Goal: Obtain resource: Download file/media

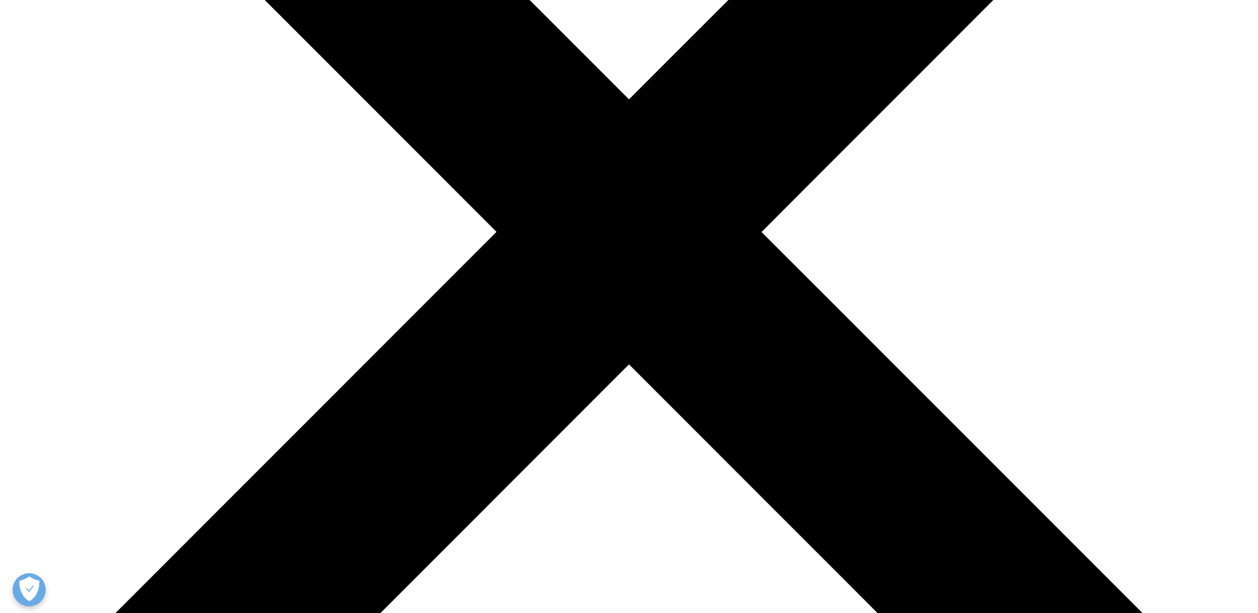
scroll to position [332, 0]
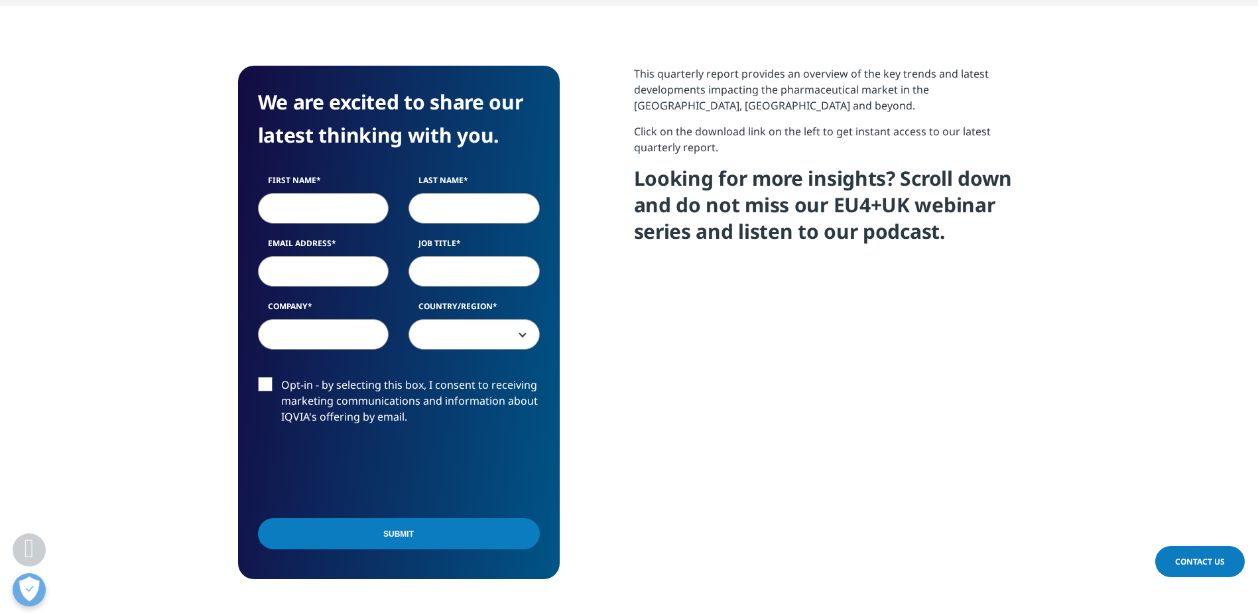
scroll to position [530, 0]
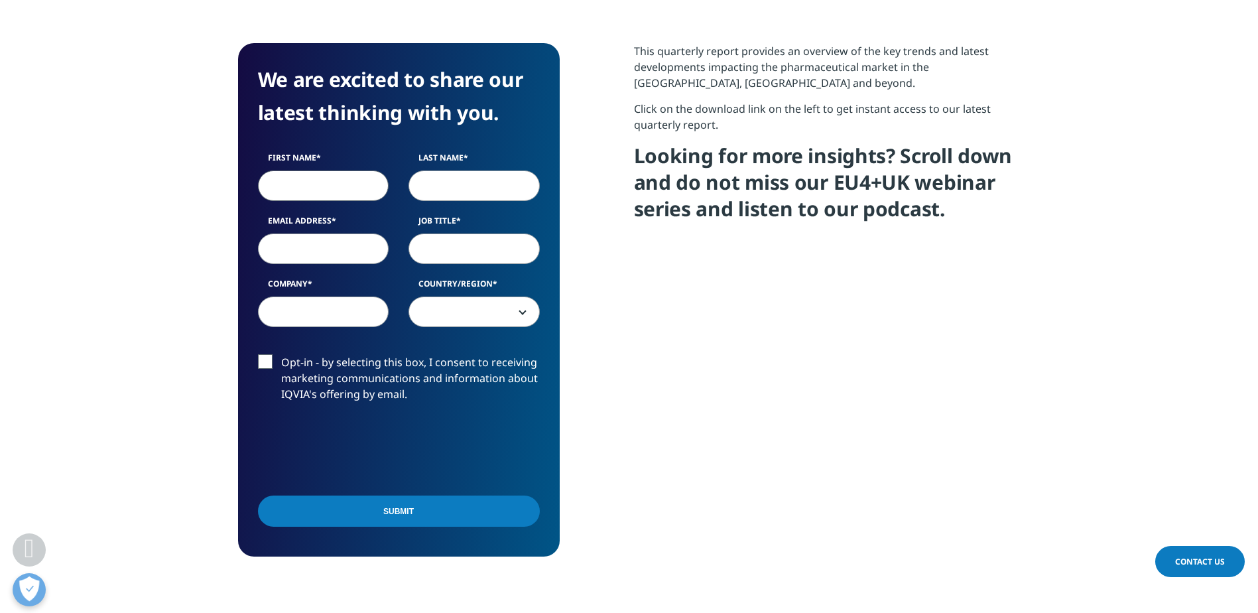
click at [375, 182] on input "First Name" at bounding box center [323, 185] width 131 height 31
type input "Jonas Paul"
type input "Schreiber"
type input "jonas.schreiber@cws.com"
type input "Manager Strategy"
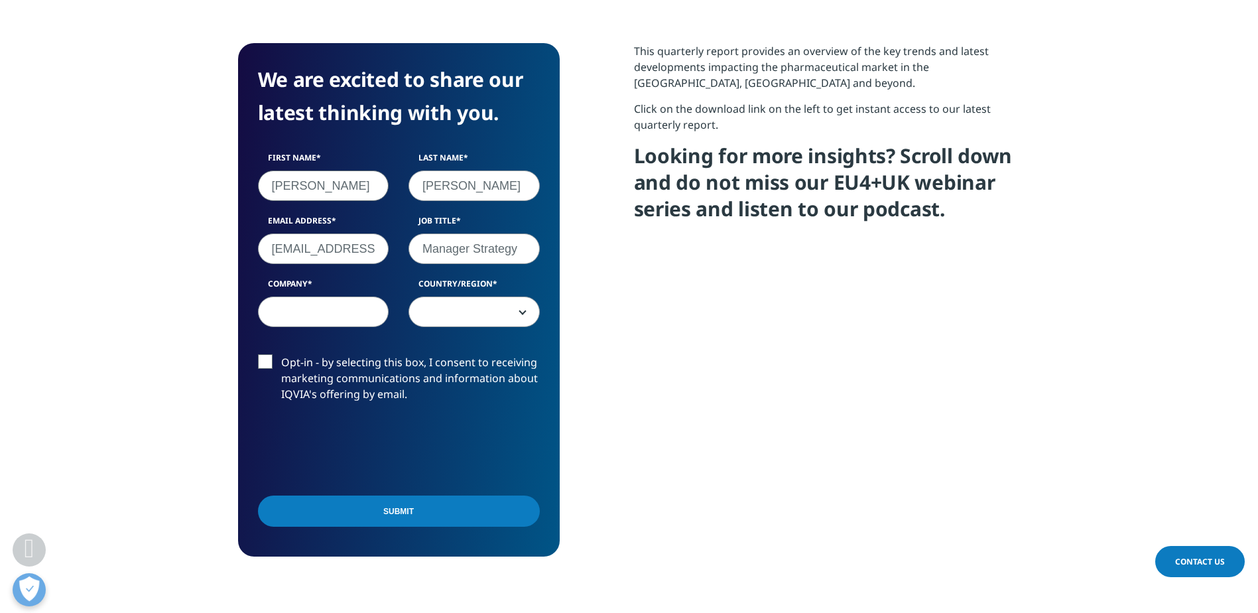
type input "CWS Cleanrooms Deutschland GmbH Co KG"
select select "[GEOGRAPHIC_DATA]"
click at [342, 503] on input "Submit" at bounding box center [399, 510] width 282 height 31
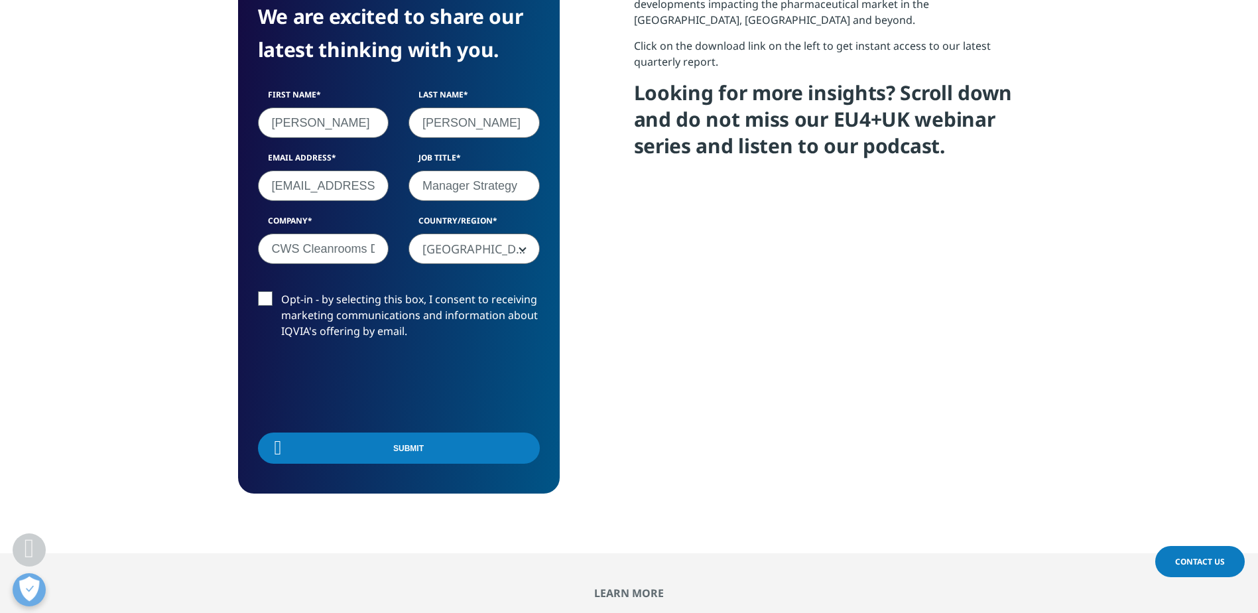
scroll to position [222, 782]
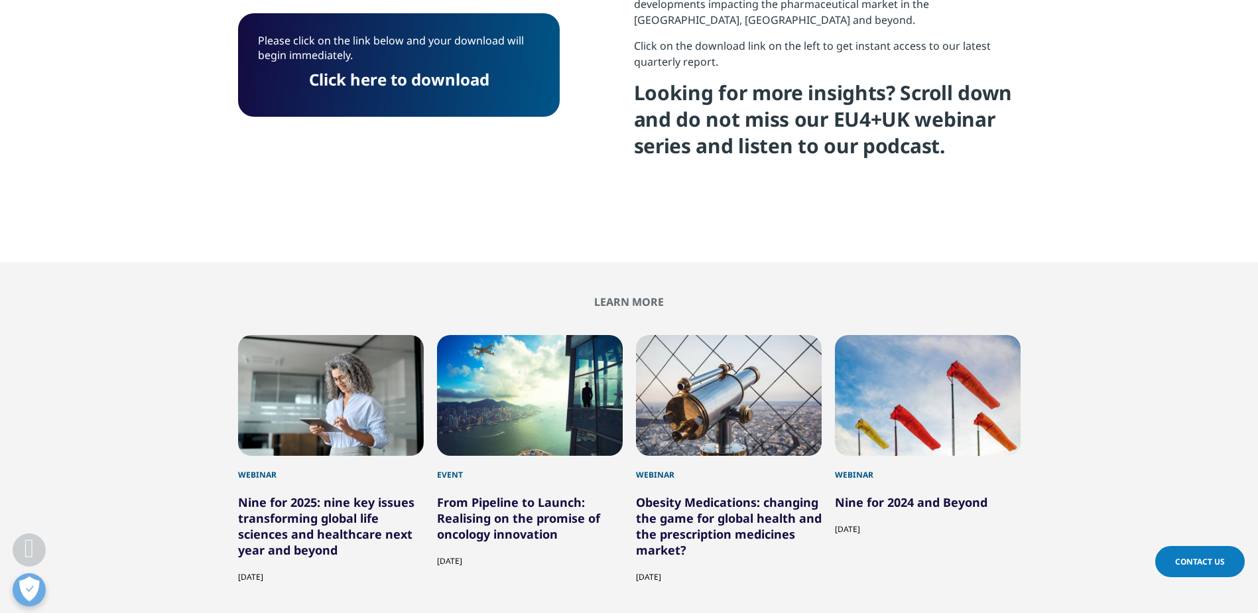
click at [444, 61] on p "Please click on the link below and your download will begin immediately." at bounding box center [399, 52] width 282 height 39
click at [447, 80] on link "Click here to download" at bounding box center [399, 79] width 180 height 22
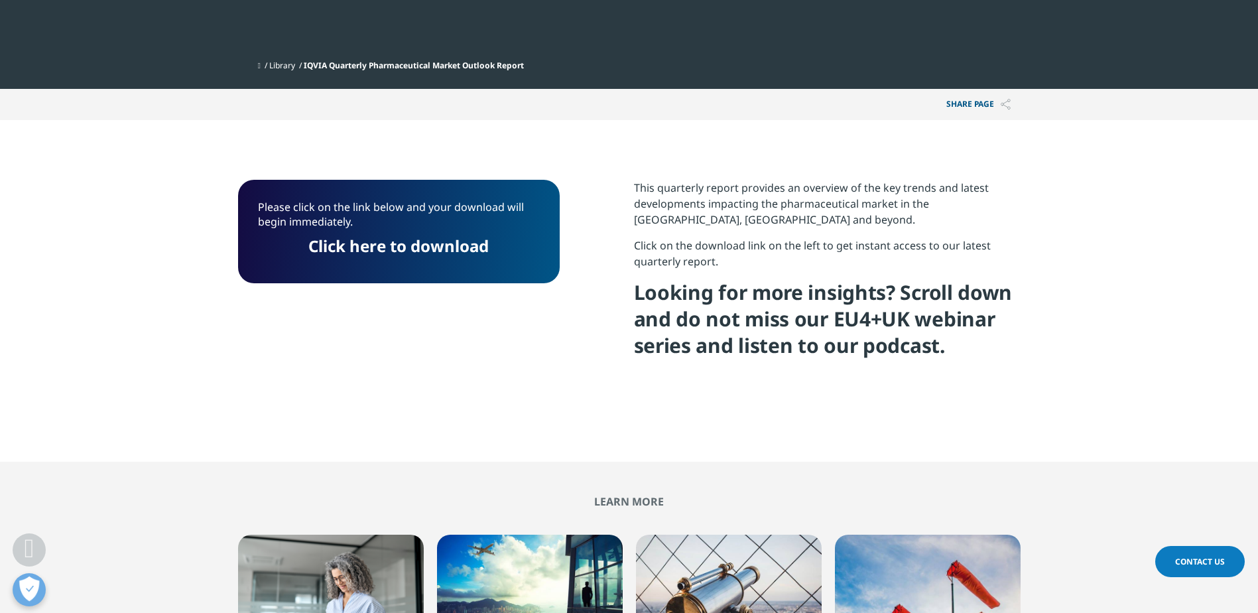
scroll to position [0, 0]
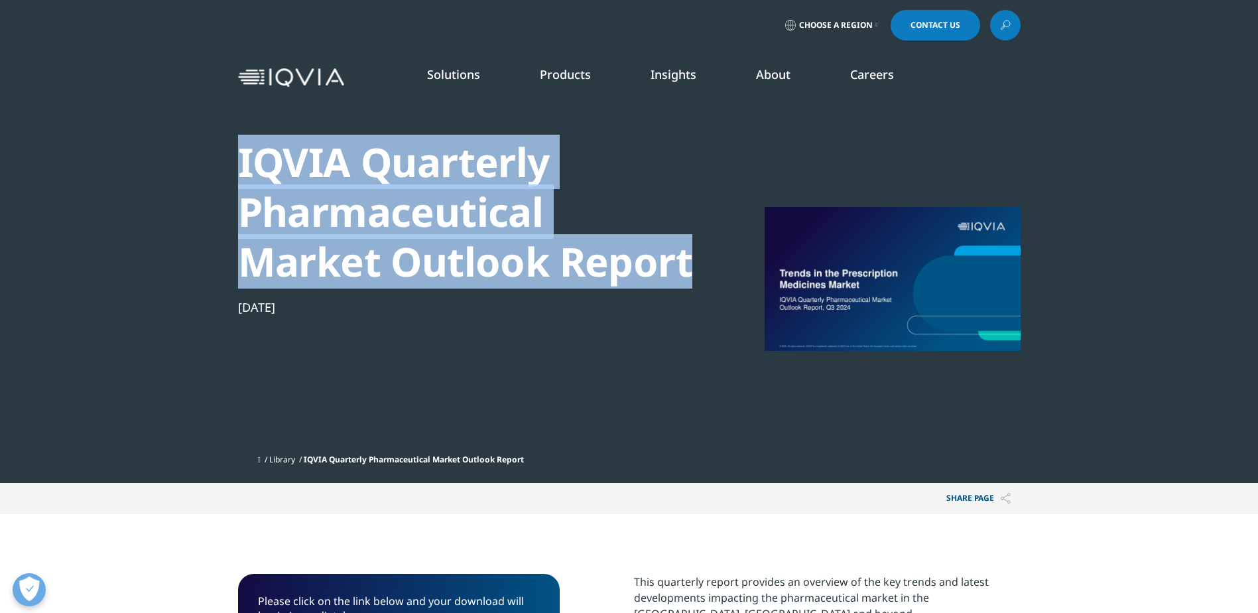
drag, startPoint x: 698, startPoint y: 271, endPoint x: 239, endPoint y: 158, distance: 473.2
click at [239, 158] on div "IQVIA Quarterly Pharmaceutical Market Outlook Report Nov 17, 2024" at bounding box center [629, 288] width 782 height 318
copy div "IQVIA Quarterly Pharmaceutical Market Outlook Report"
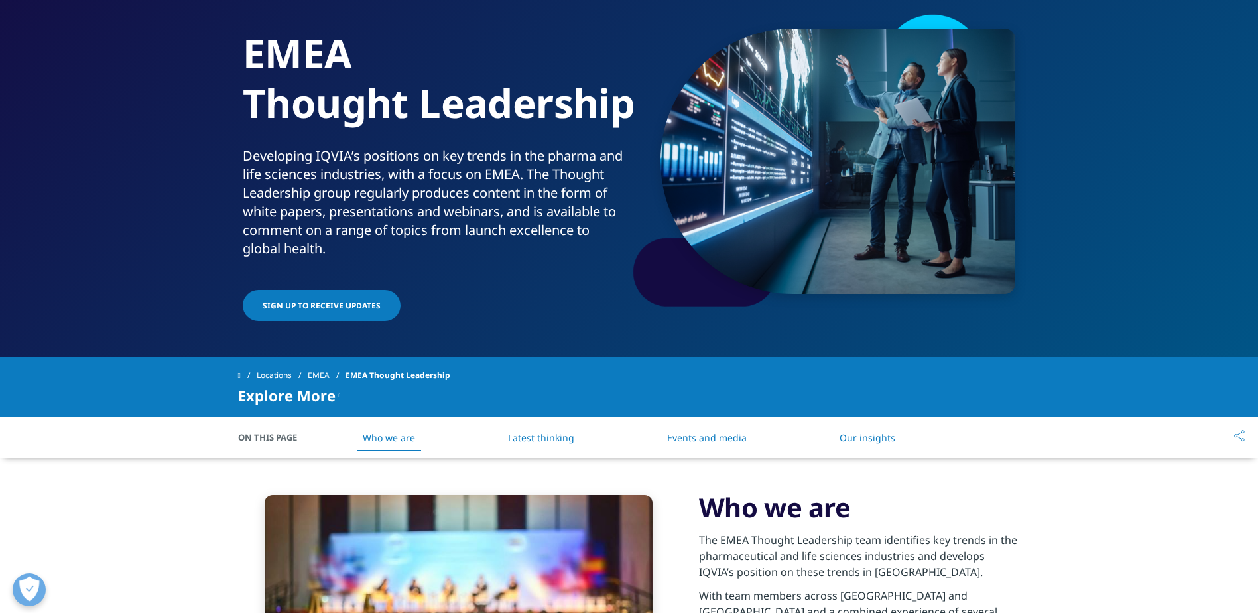
scroll to position [133, 0]
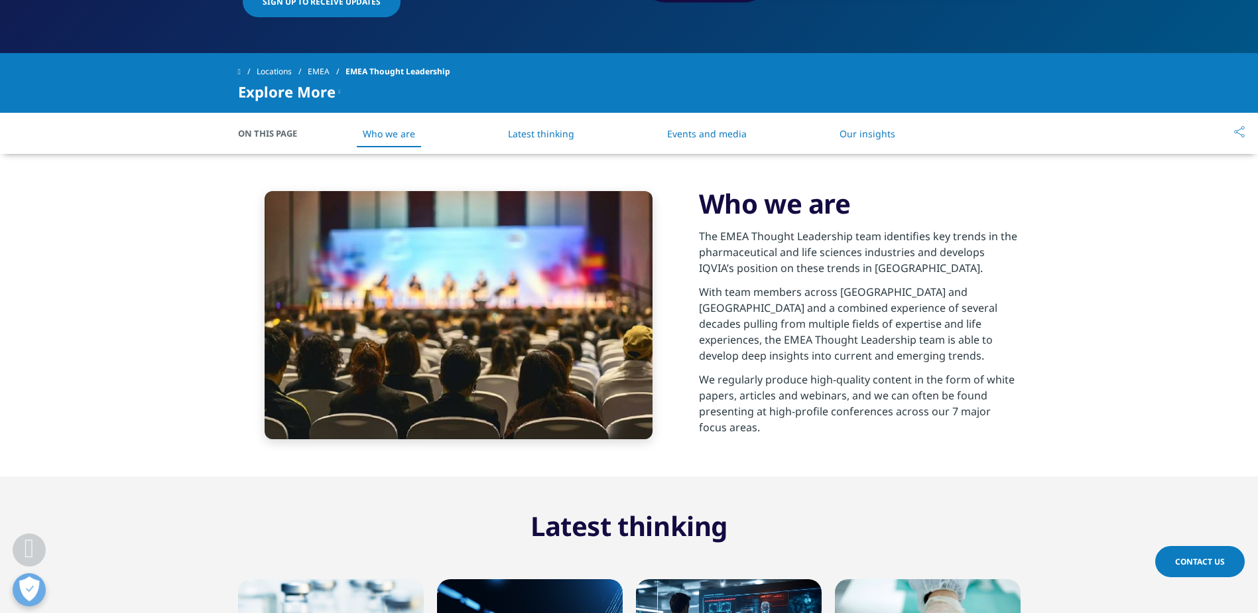
click at [582, 135] on li "Latest thinking" at bounding box center [541, 133] width 93 height 39
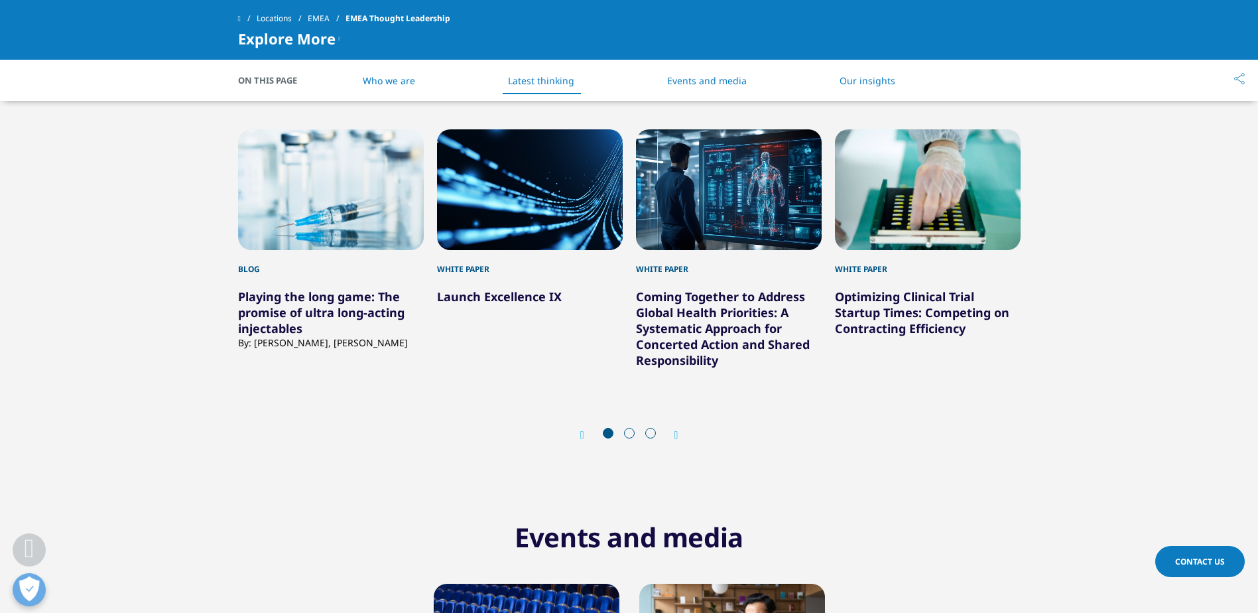
scroll to position [725, 0]
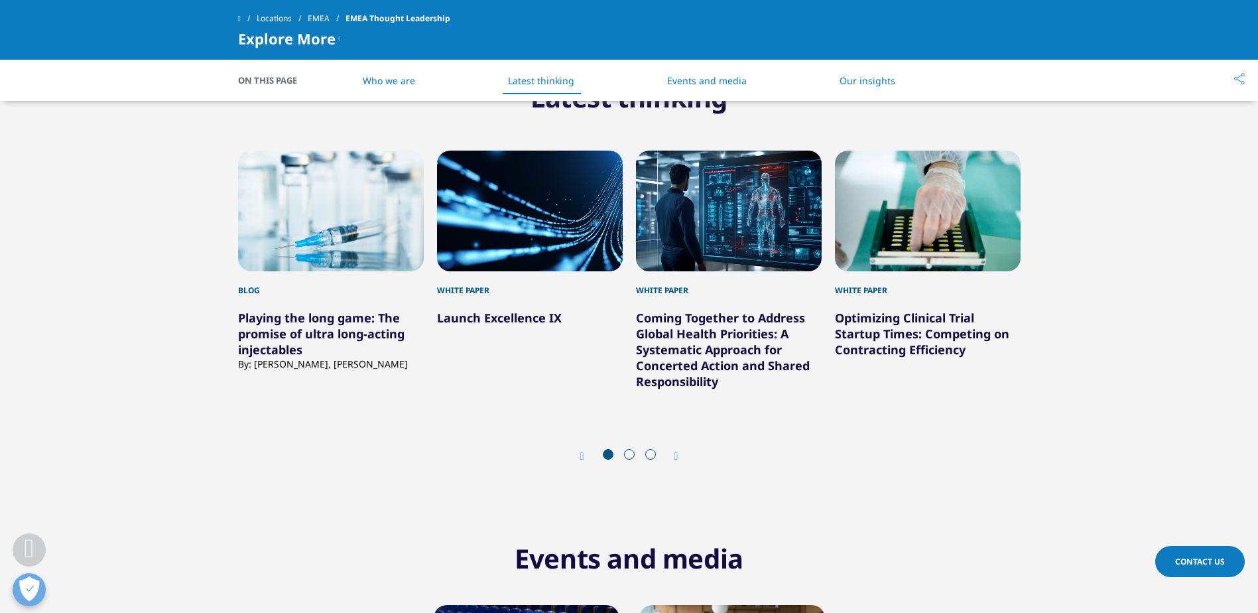
click at [677, 447] on div "Prev Next" at bounding box center [629, 456] width 782 height 40
click at [675, 450] on div "Prev Next" at bounding box center [629, 456] width 782 height 40
click at [681, 456] on div "Prev Next" at bounding box center [629, 456] width 782 height 40
click at [678, 456] on icon "Next slide" at bounding box center [676, 456] width 4 height 11
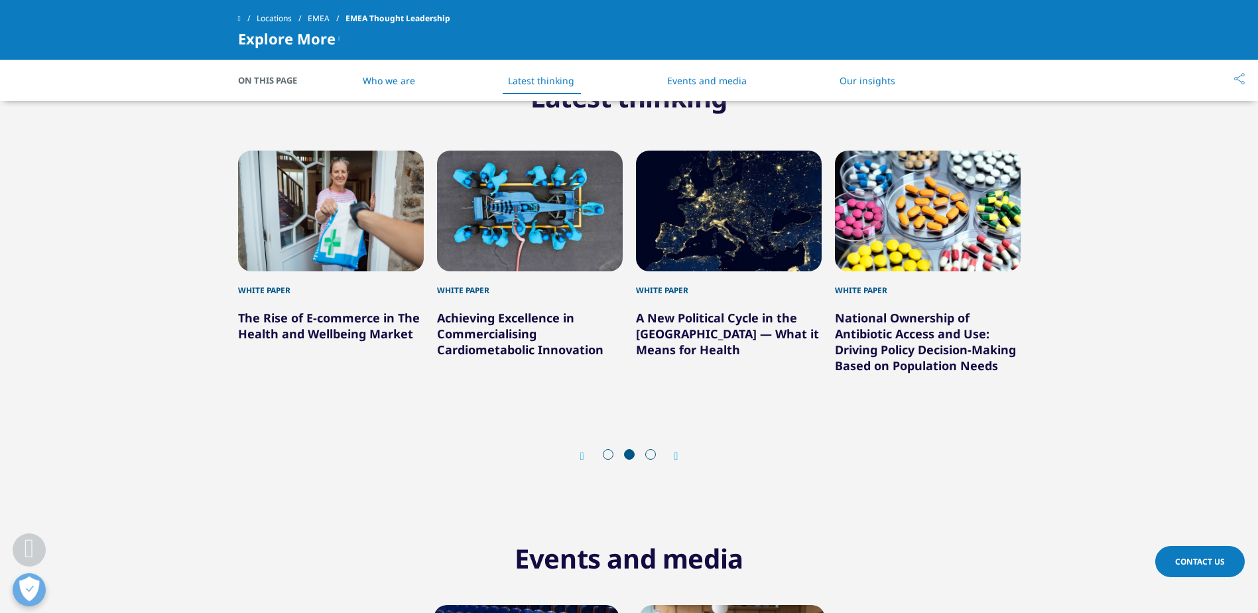
click at [678, 456] on icon "Next slide" at bounding box center [676, 456] width 4 height 11
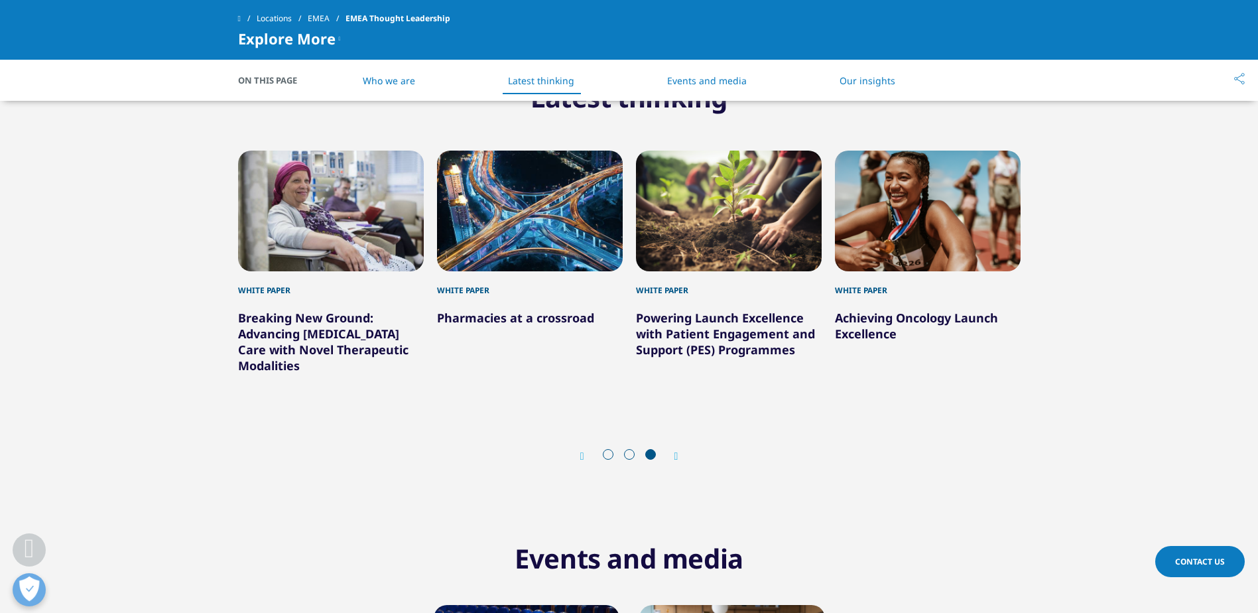
click at [678, 456] on icon "Next slide" at bounding box center [676, 456] width 4 height 11
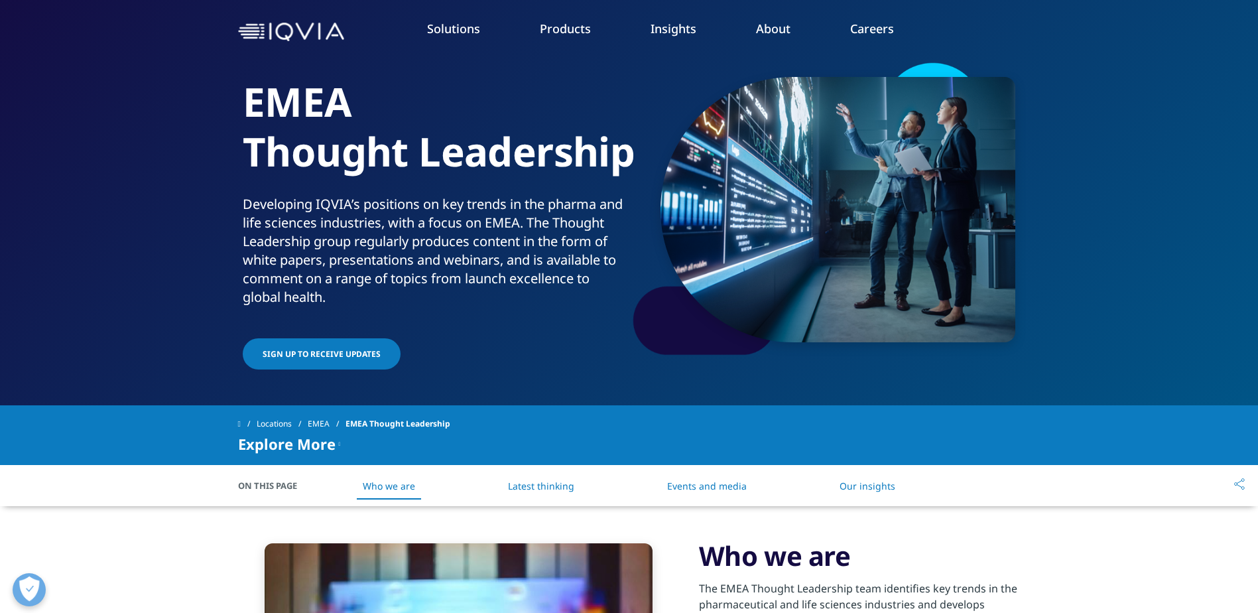
scroll to position [0, 0]
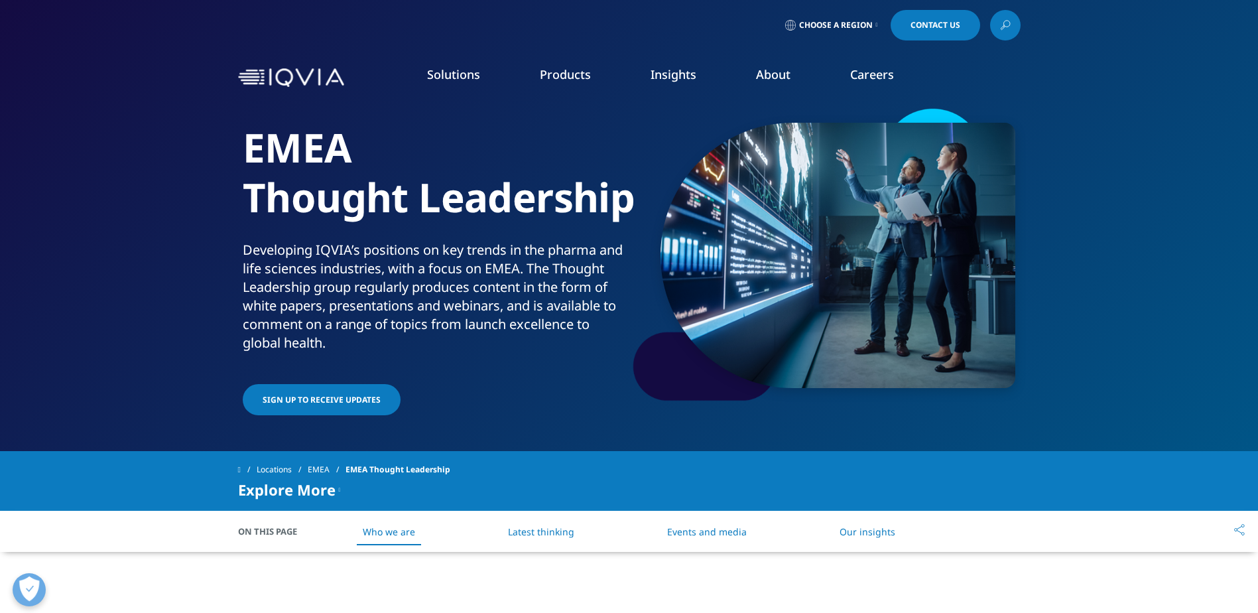
click at [280, 469] on link "Locations" at bounding box center [282, 470] width 51 height 24
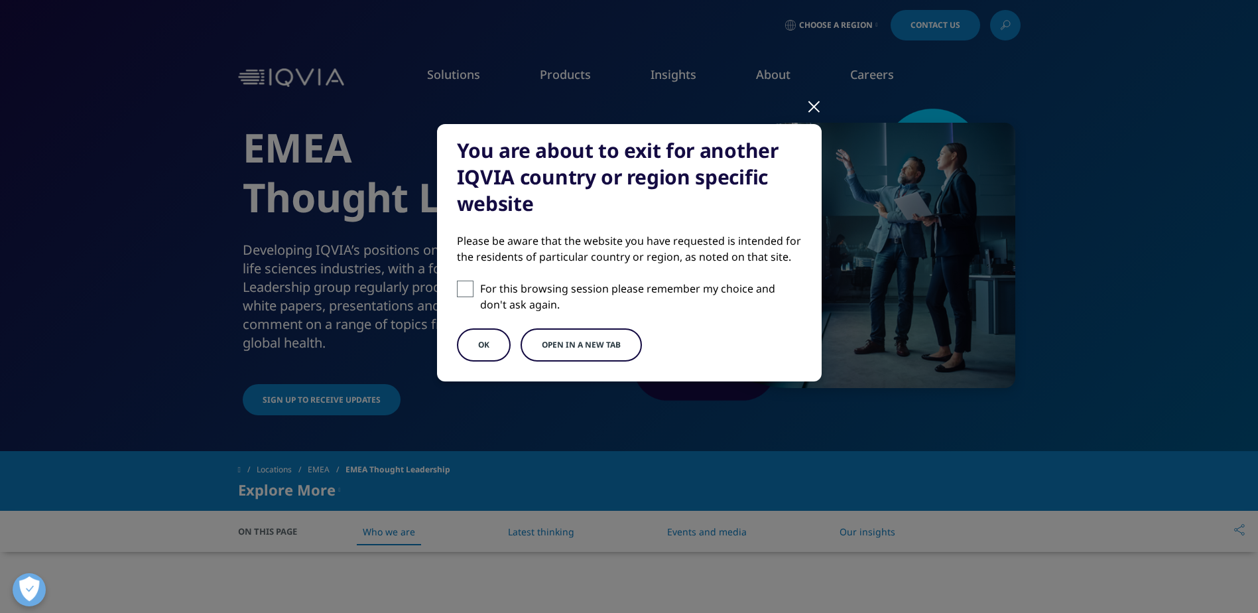
click at [496, 340] on button "OK" at bounding box center [484, 344] width 54 height 33
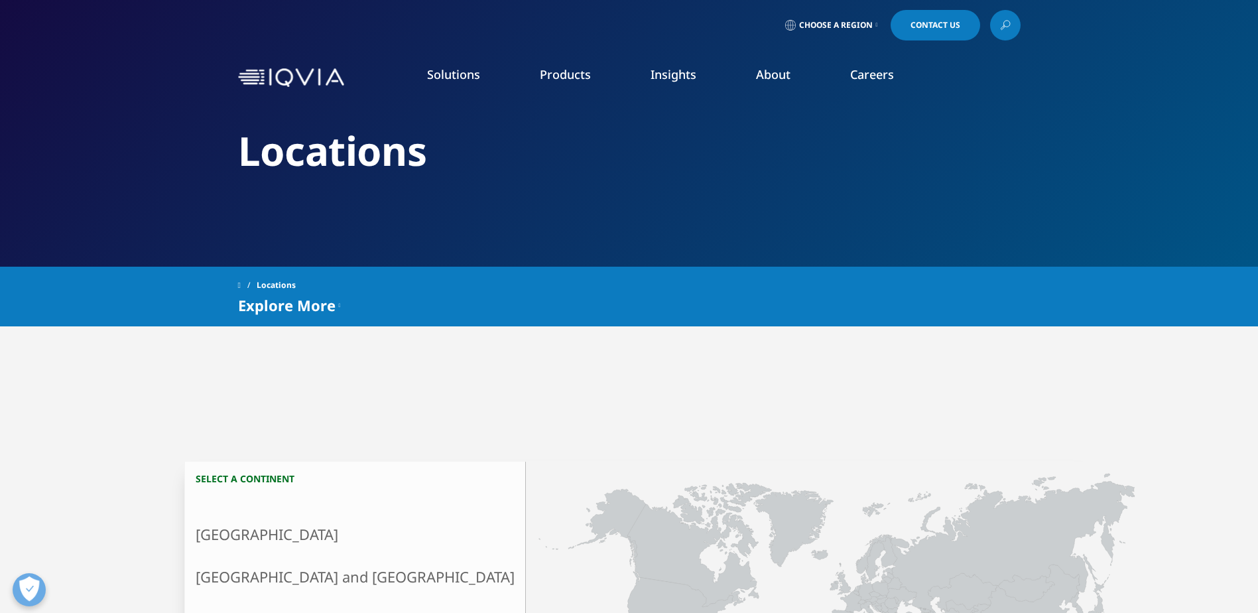
click at [365, 239] on link "SEE LATEST REPORTS" at bounding box center [448, 241] width 261 height 11
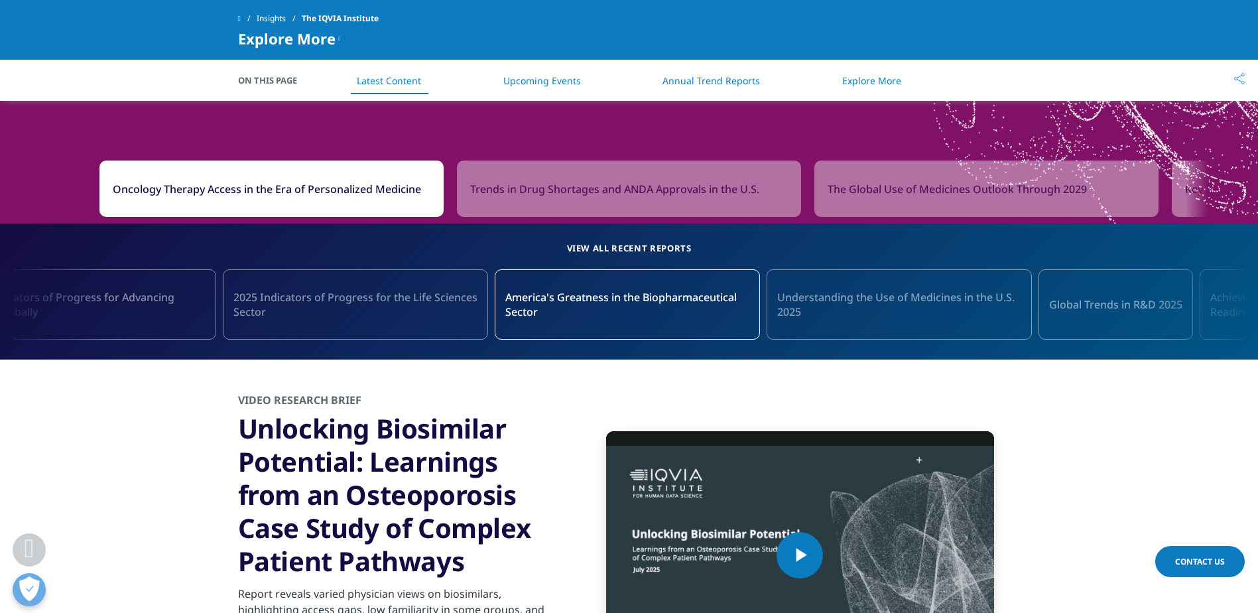
scroll to position [1260, 0]
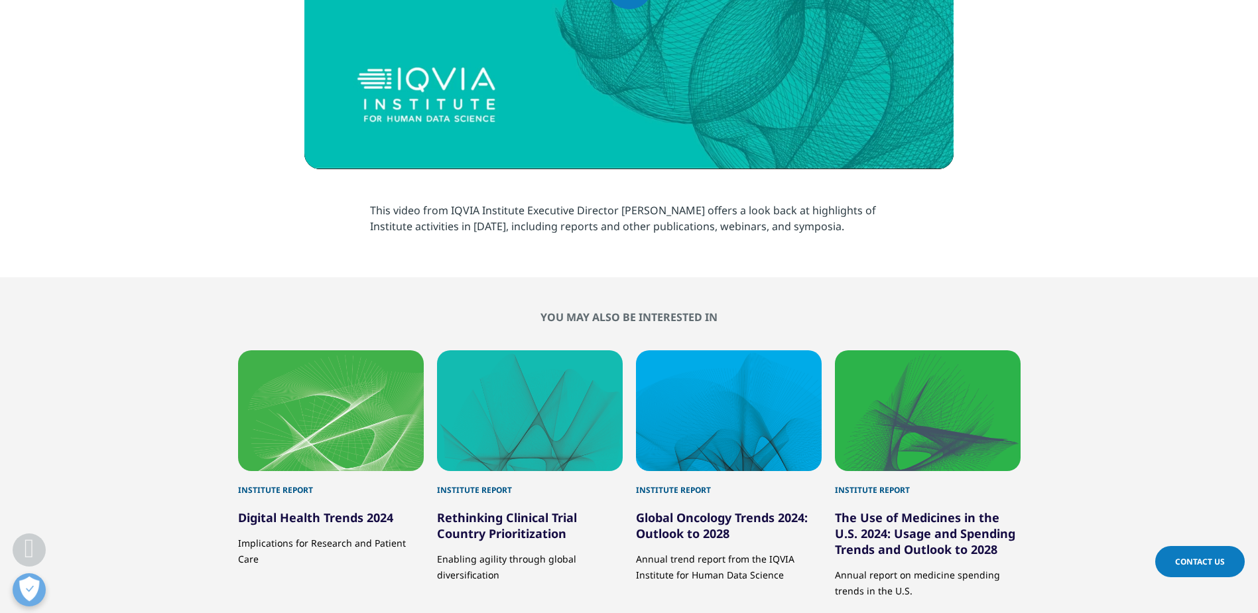
scroll to position [398, 0]
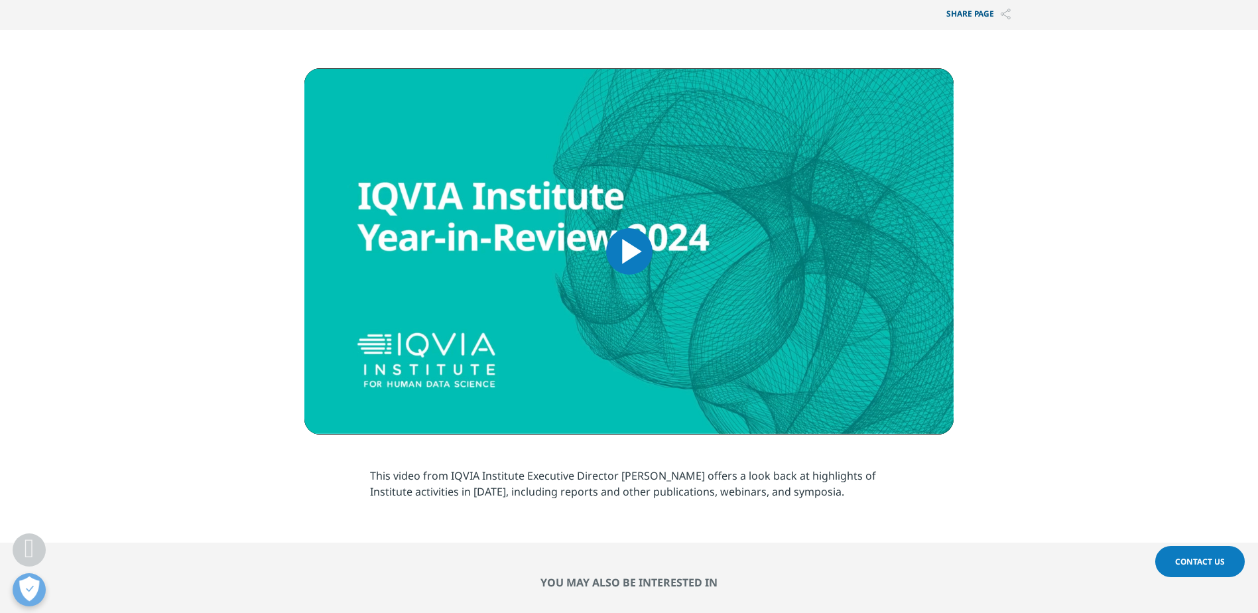
click at [629, 251] on span "Video Player" at bounding box center [629, 251] width 0 height 0
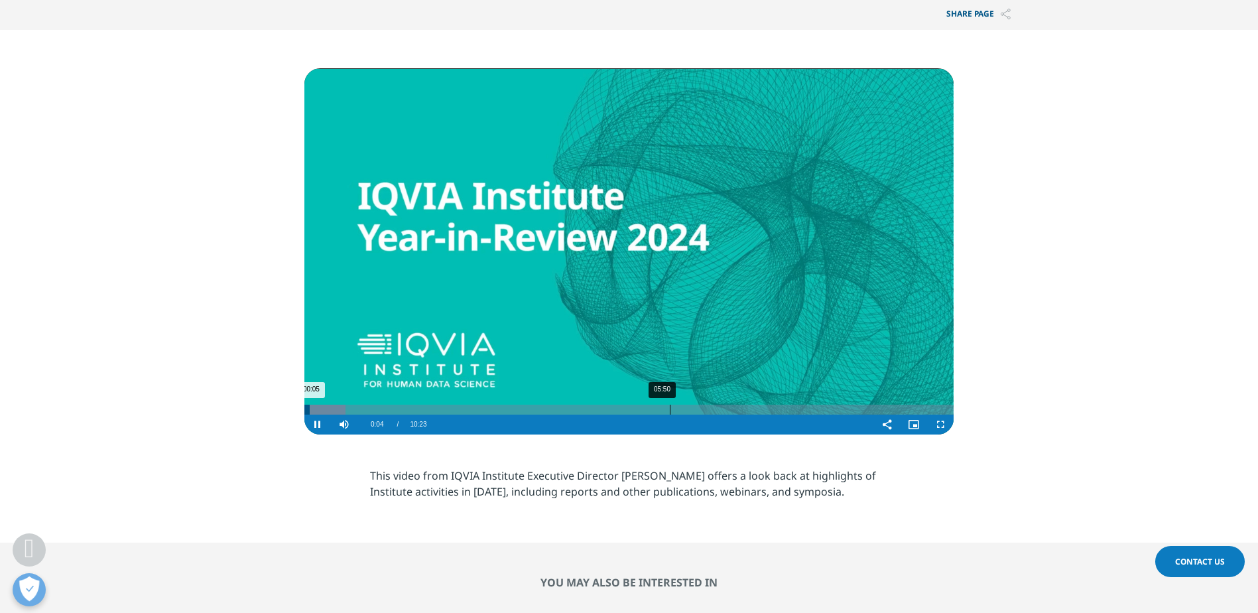
click at [670, 412] on div "05:50" at bounding box center [670, 410] width 1 height 10
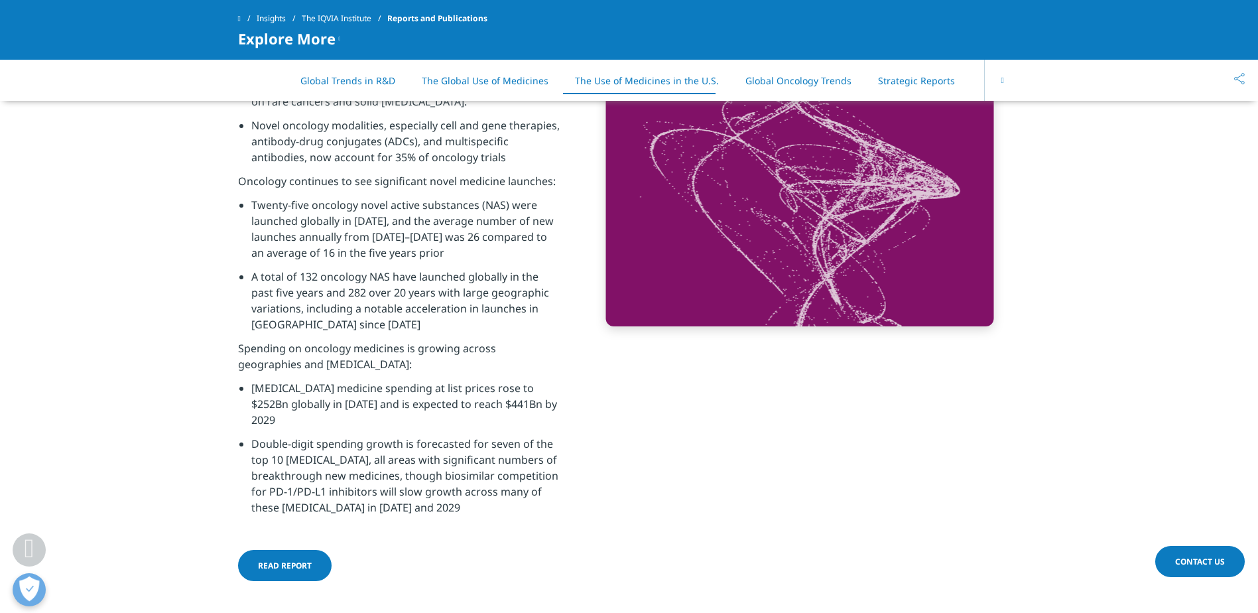
scroll to position [5438, 0]
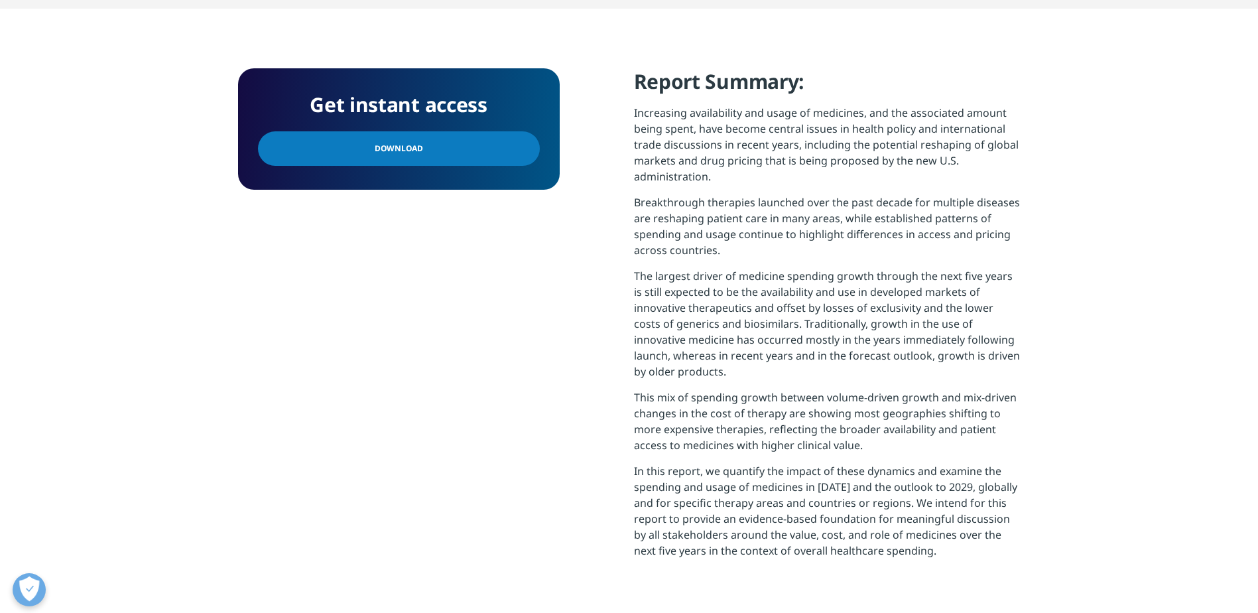
scroll to position [530, 0]
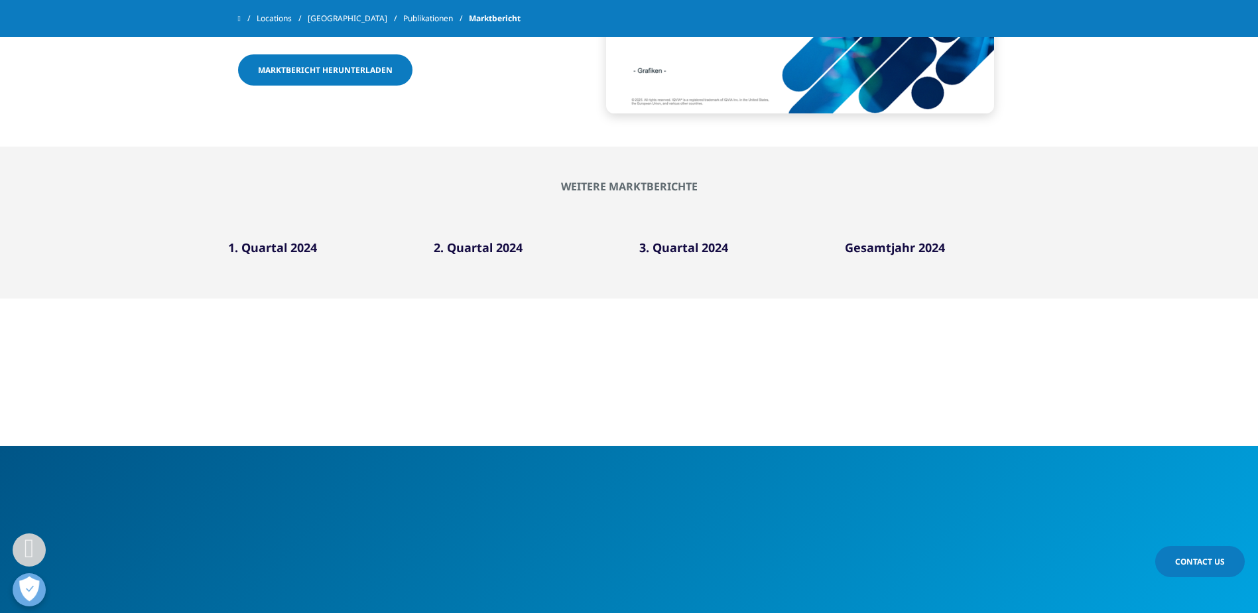
scroll to position [663, 0]
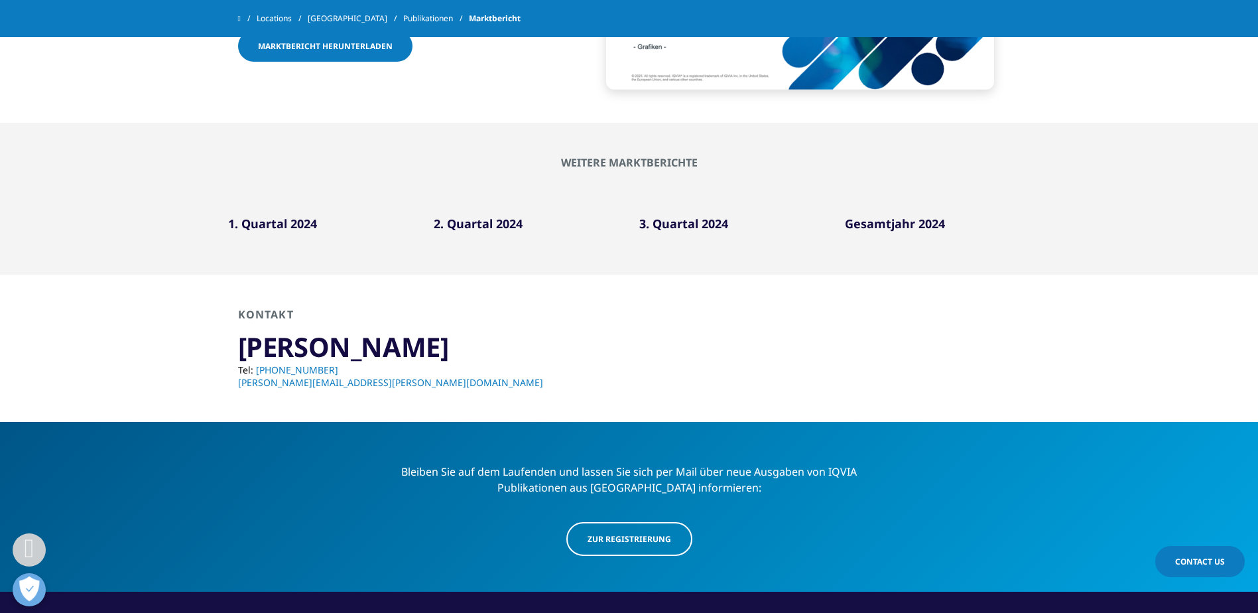
click at [477, 229] on link "2. Quartal 2024" at bounding box center [478, 224] width 89 height 16
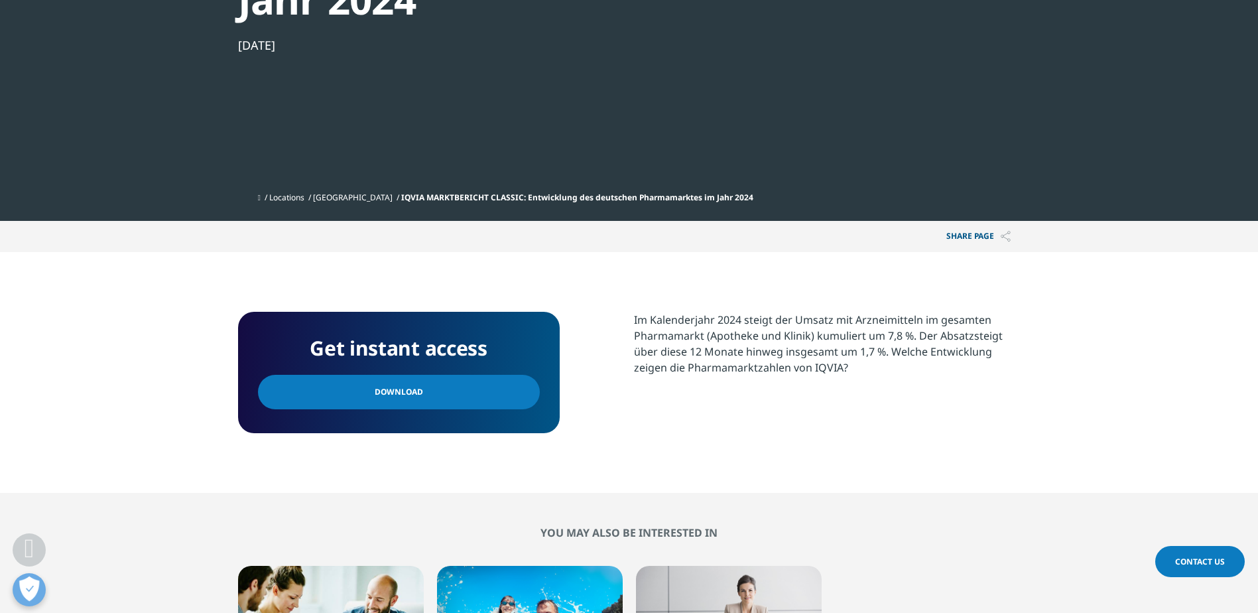
scroll to position [398, 0]
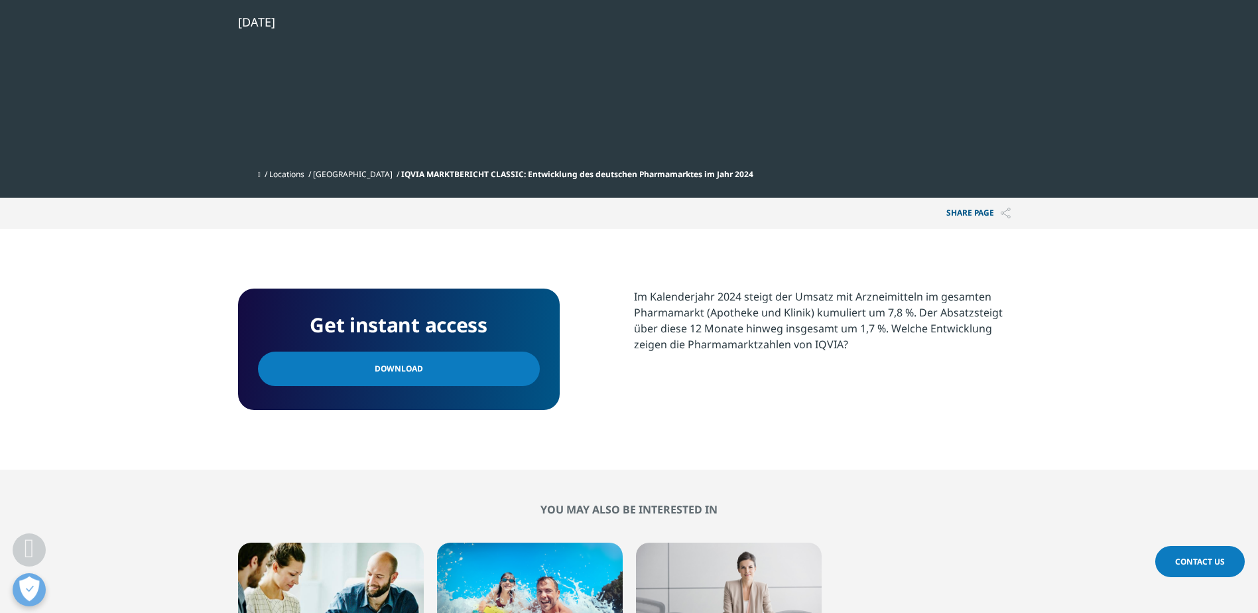
click at [415, 364] on span "Download" at bounding box center [399, 368] width 48 height 15
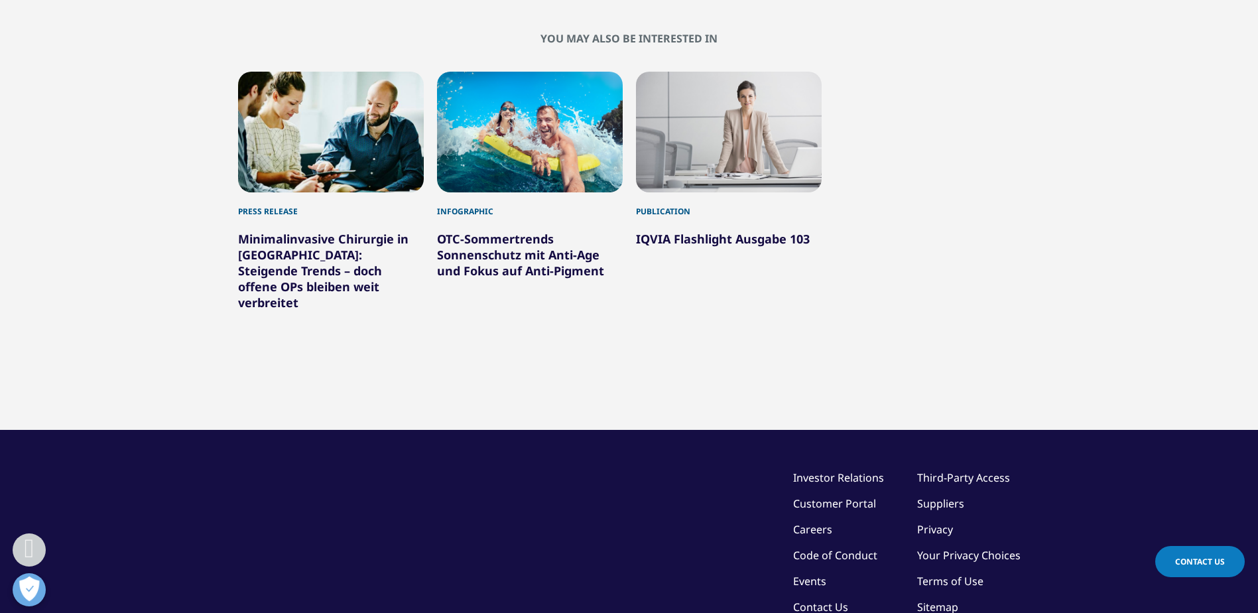
scroll to position [928, 0]
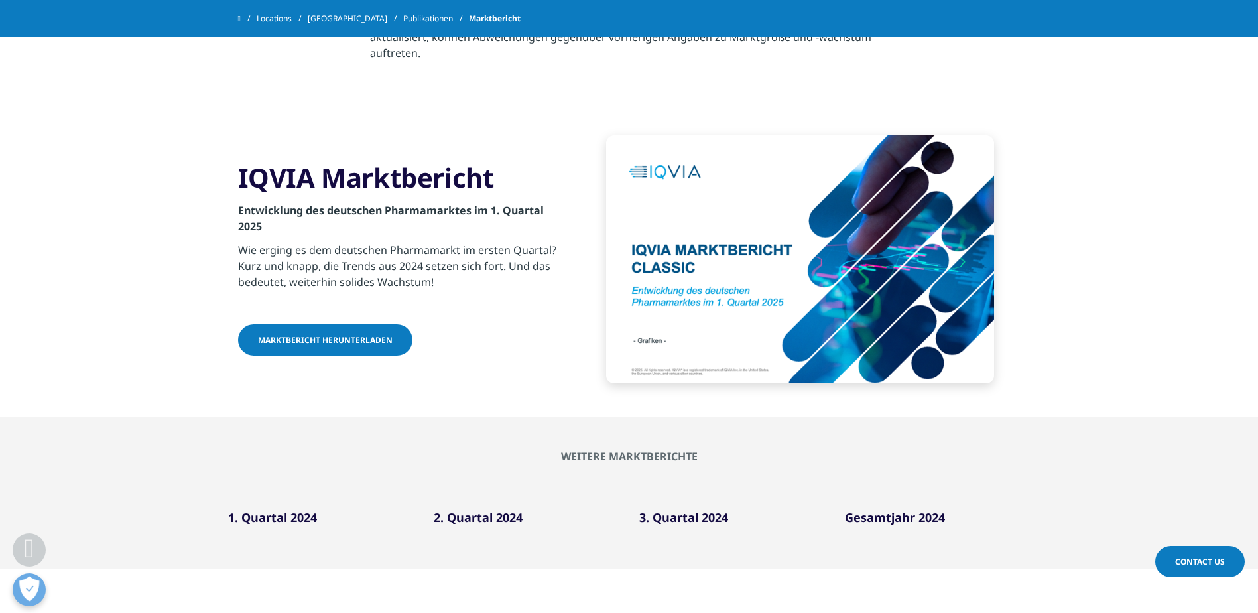
scroll to position [369, 0]
click at [414, 183] on h3 "IQVIA Marktbericht" at bounding box center [399, 178] width 322 height 33
drag, startPoint x: 414, startPoint y: 183, endPoint x: 303, endPoint y: 191, distance: 111.0
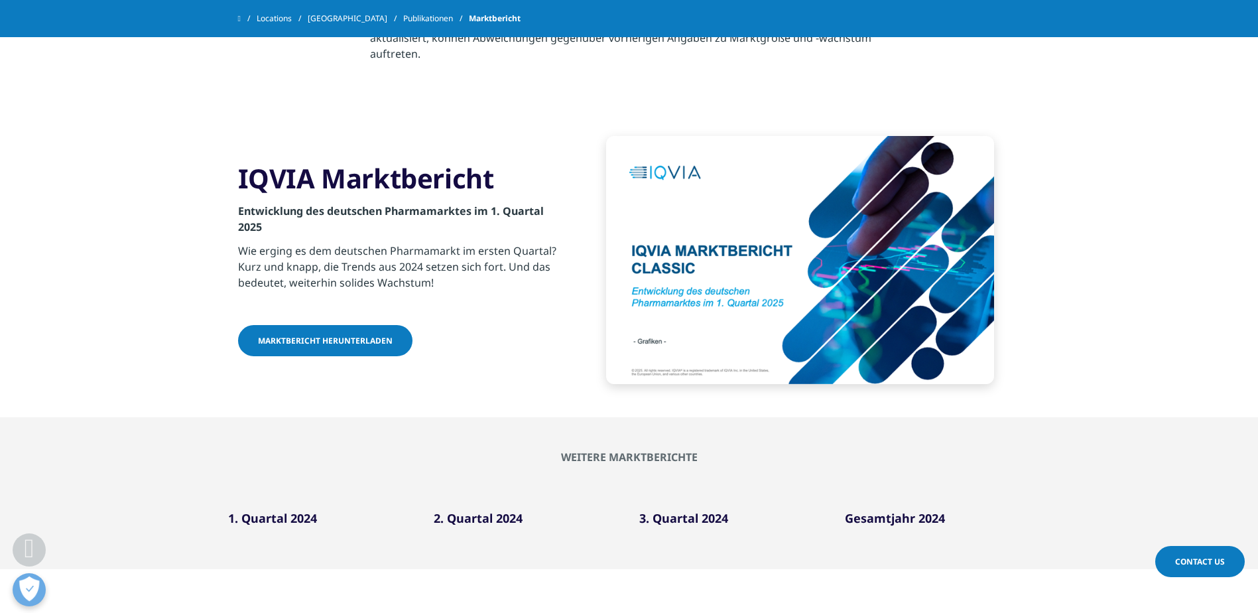
click at [303, 191] on h3 "IQVIA Marktbericht" at bounding box center [399, 178] width 322 height 33
click at [361, 338] on span "Marktbericht herunterladen" at bounding box center [325, 340] width 135 height 11
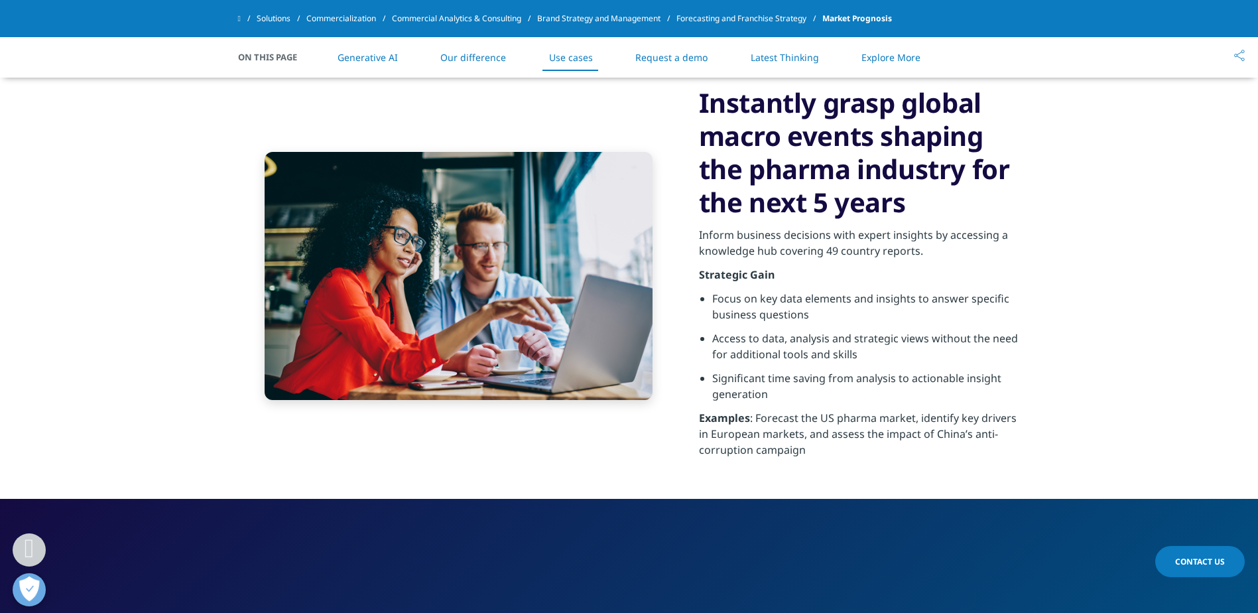
scroll to position [2984, 0]
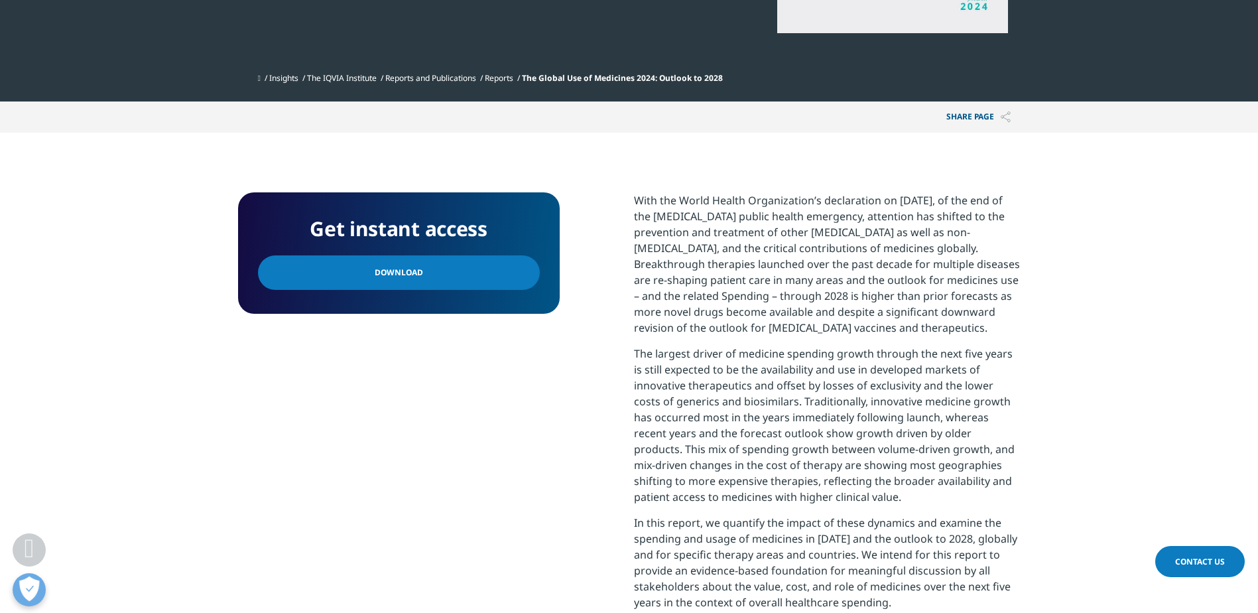
scroll to position [464, 0]
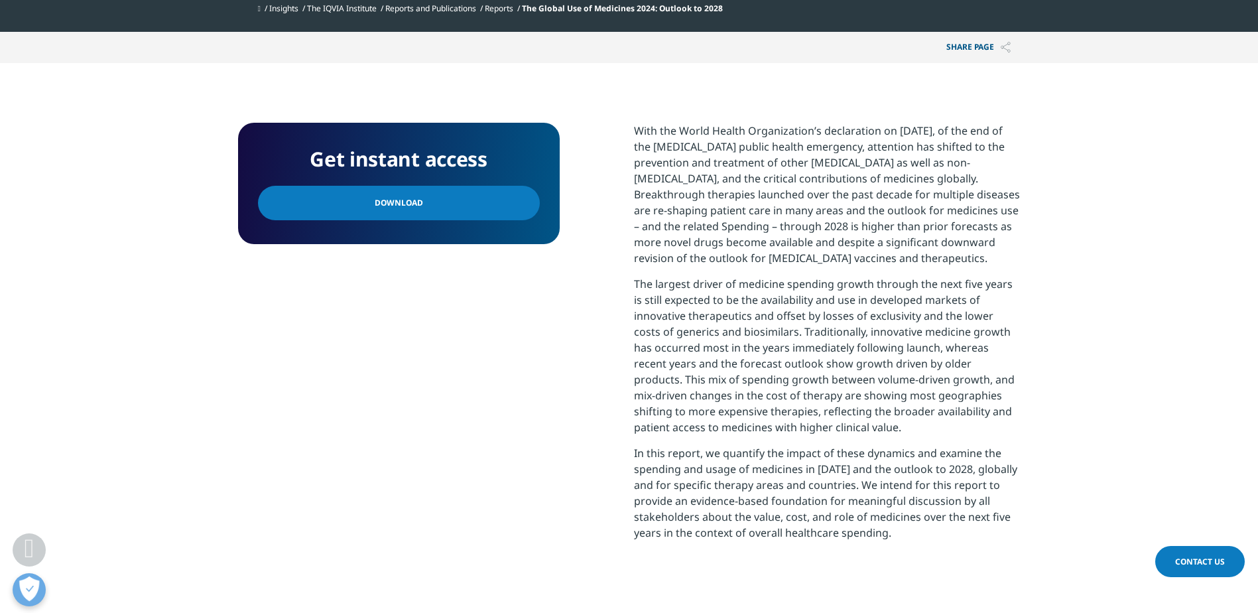
click at [408, 194] on link "Download" at bounding box center [399, 203] width 282 height 34
